Goal: Information Seeking & Learning: Compare options

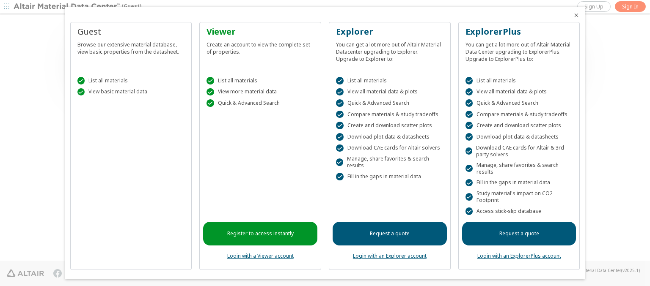
click at [573, 15] on icon "Close" at bounding box center [576, 15] width 7 height 7
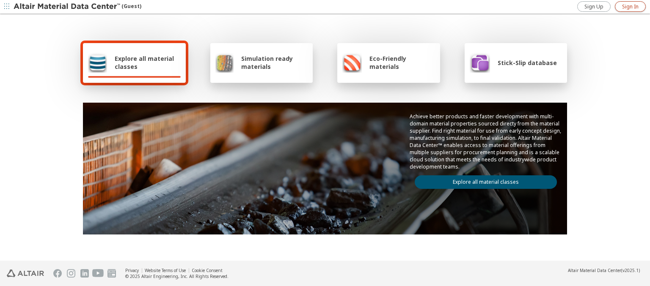
click at [630, 6] on span "Sign In" at bounding box center [630, 6] width 16 height 7
click at [67, 7] on img at bounding box center [68, 7] width 108 height 8
click at [144, 63] on span "Explore all material classes" at bounding box center [148, 63] width 66 height 16
click at [482, 180] on link "Explore all material classes" at bounding box center [486, 183] width 142 height 14
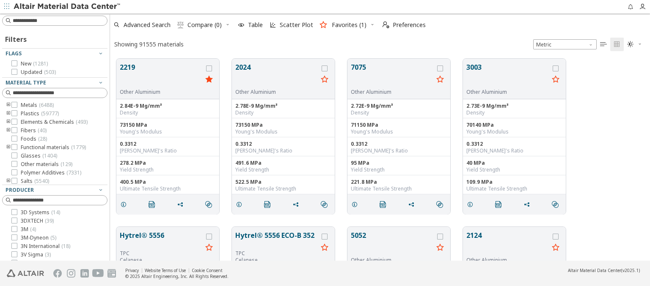
scroll to position [202, 533]
click at [210, 68] on icon "grid" at bounding box center [209, 69] width 6 height 6
click at [325, 68] on icon "grid" at bounding box center [324, 69] width 6 height 6
click at [205, 25] on span "Compare (2)" at bounding box center [204, 25] width 34 height 6
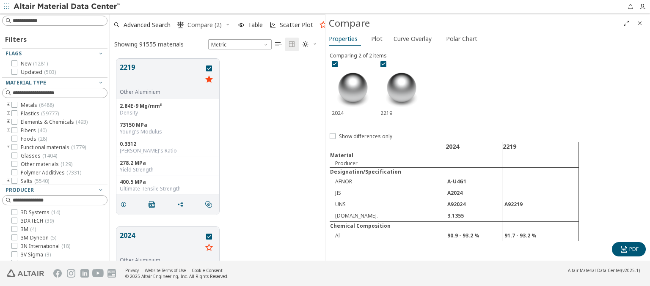
scroll to position [202, 208]
click at [412, 38] on span "Curve Overlay" at bounding box center [412, 39] width 38 height 14
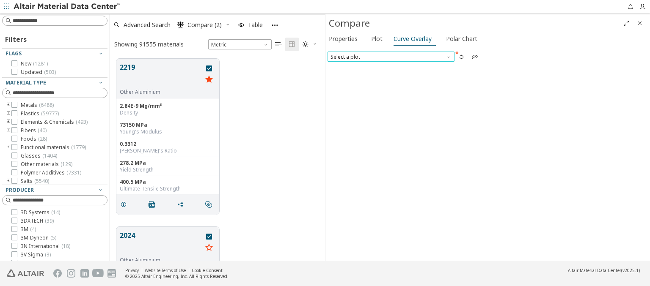
click at [390, 56] on span "Select a plot" at bounding box center [390, 57] width 127 height 10
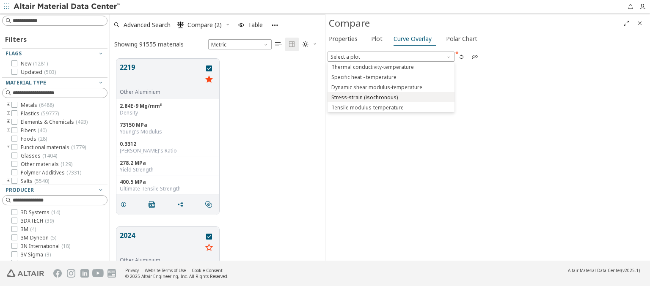
click at [390, 97] on span "Stress-strain (isochronous)" at bounding box center [364, 97] width 66 height 7
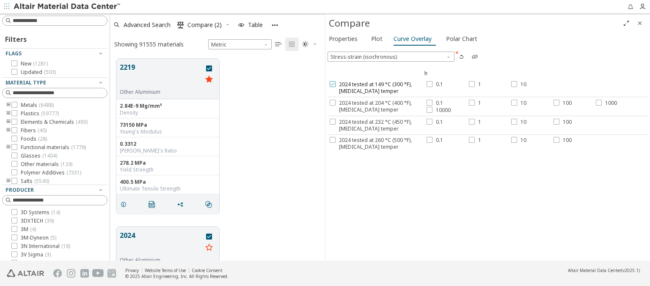
click at [376, 88] on span "2024 tested at 149 °C (300 °F), T3 temper" at bounding box center [381, 88] width 85 height 14
click at [432, 84] on label "0.1" at bounding box center [434, 84] width 16 height 7
click at [473, 84] on div at bounding box center [472, 84] width 6 height 6
click at [516, 84] on label "10" at bounding box center [518, 84] width 15 height 7
click at [376, 106] on span "2024 tested at 204 °C (400 °F), T3 temper" at bounding box center [381, 107] width 85 height 14
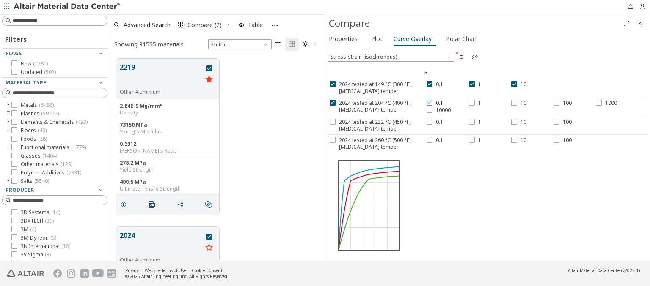
click at [432, 102] on label "0.1" at bounding box center [434, 103] width 16 height 7
click at [473, 102] on div at bounding box center [472, 103] width 6 height 6
click at [516, 102] on label "10" at bounding box center [518, 103] width 15 height 7
click at [560, 102] on label "100" at bounding box center [562, 103] width 18 height 7
click at [605, 102] on span "1000" at bounding box center [611, 103] width 12 height 7
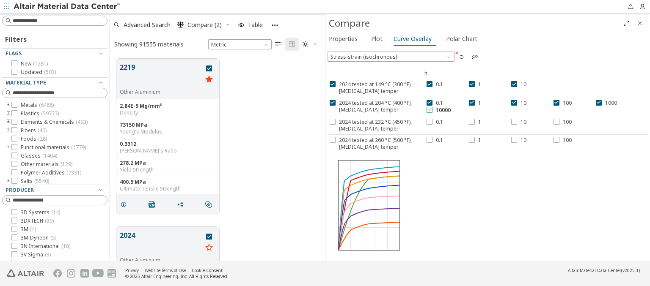
click at [436, 110] on span "10000" at bounding box center [443, 110] width 15 height 7
click at [376, 124] on span "2024 tested at 232 °C (450 °F), T3 temper" at bounding box center [381, 126] width 85 height 14
click at [432, 121] on label "0.1" at bounding box center [434, 122] width 16 height 7
click at [473, 121] on div at bounding box center [472, 122] width 6 height 6
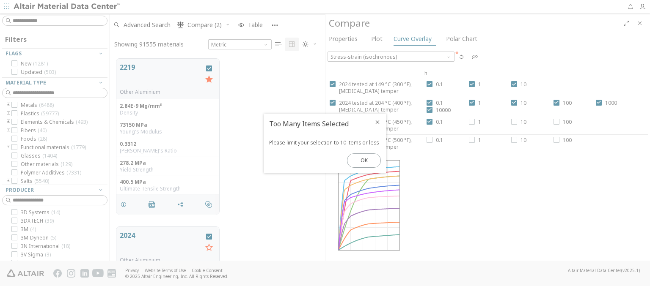
click at [377, 122] on icon "Close" at bounding box center [377, 122] width 7 height 7
